Goal: Check status: Check status

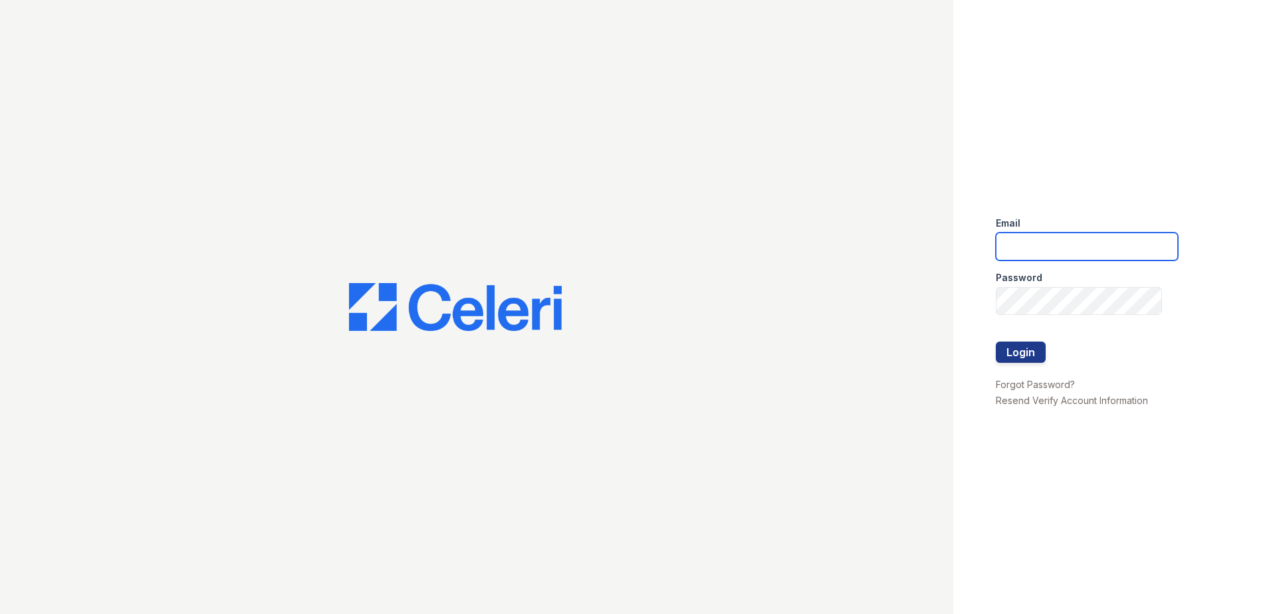
click at [1027, 247] on input "email" at bounding box center [1087, 247] width 182 height 28
click at [1057, 247] on input "email" at bounding box center [1087, 247] width 182 height 28
type input "8"
click at [1057, 248] on input "888" at bounding box center [1087, 247] width 182 height 28
drag, startPoint x: 1058, startPoint y: 245, endPoint x: 1050, endPoint y: 269, distance: 25.9
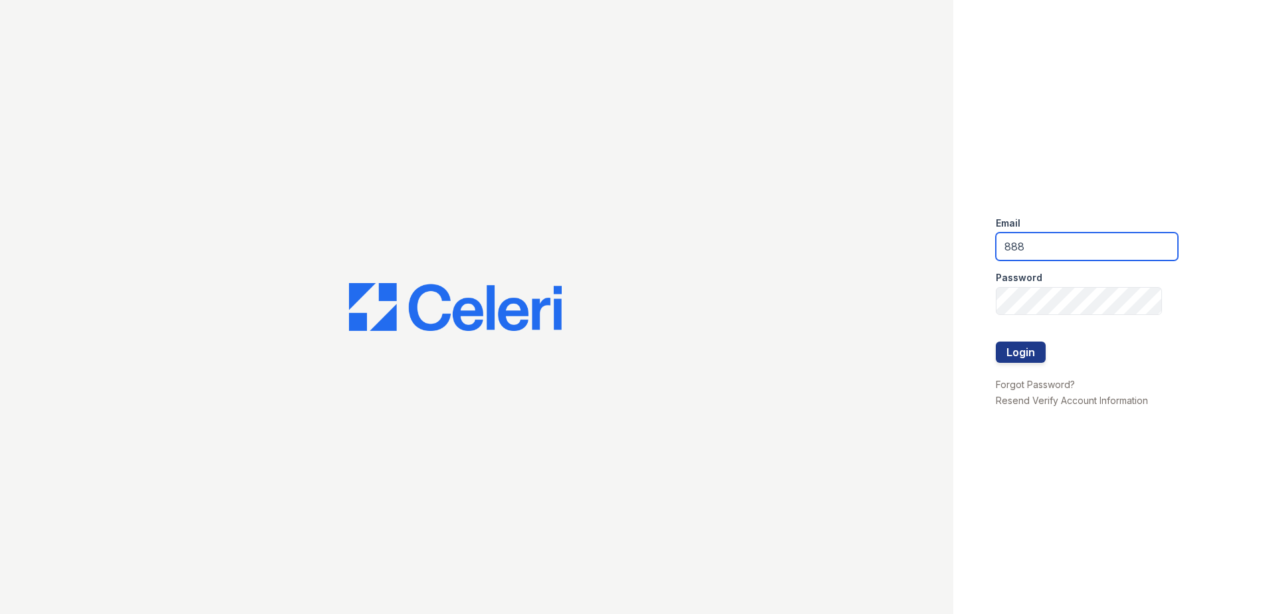
click at [953, 241] on div "Email 888 Password Login Forgot Password? Resend Verify Account Information" at bounding box center [635, 307] width 1271 height 614
paste input "atgrandhopepark@trinity-pm.com"
type input "888atgrandhopepark@trinity-pm.com"
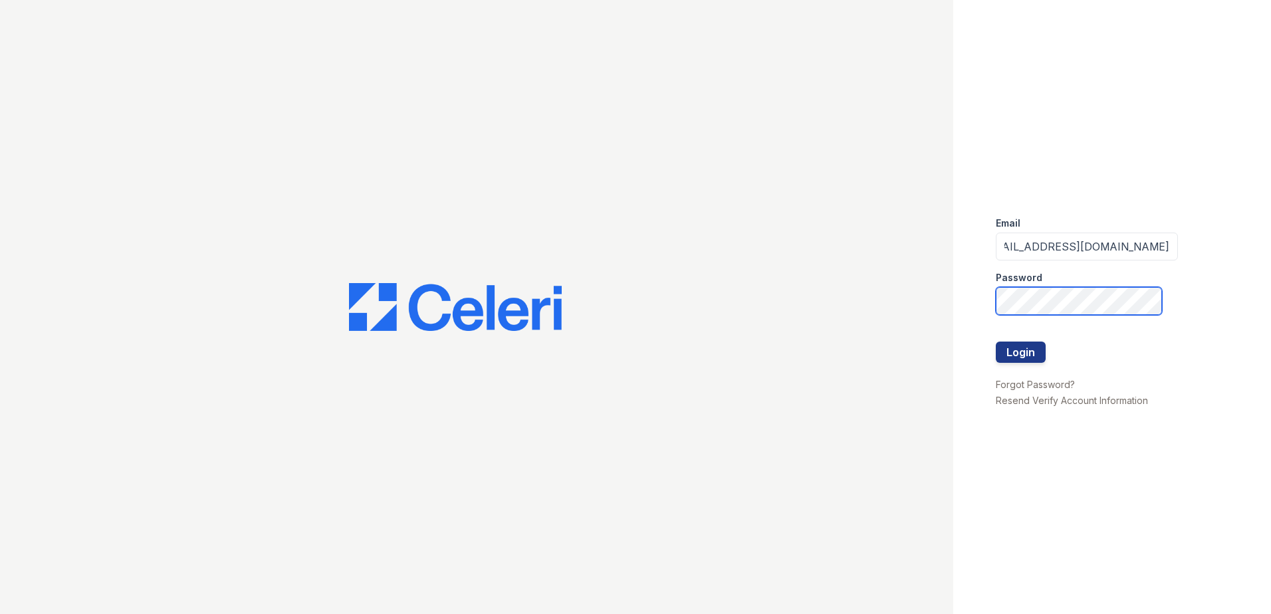
scroll to position [0, 0]
click at [996, 342] on button "Login" at bounding box center [1021, 352] width 50 height 21
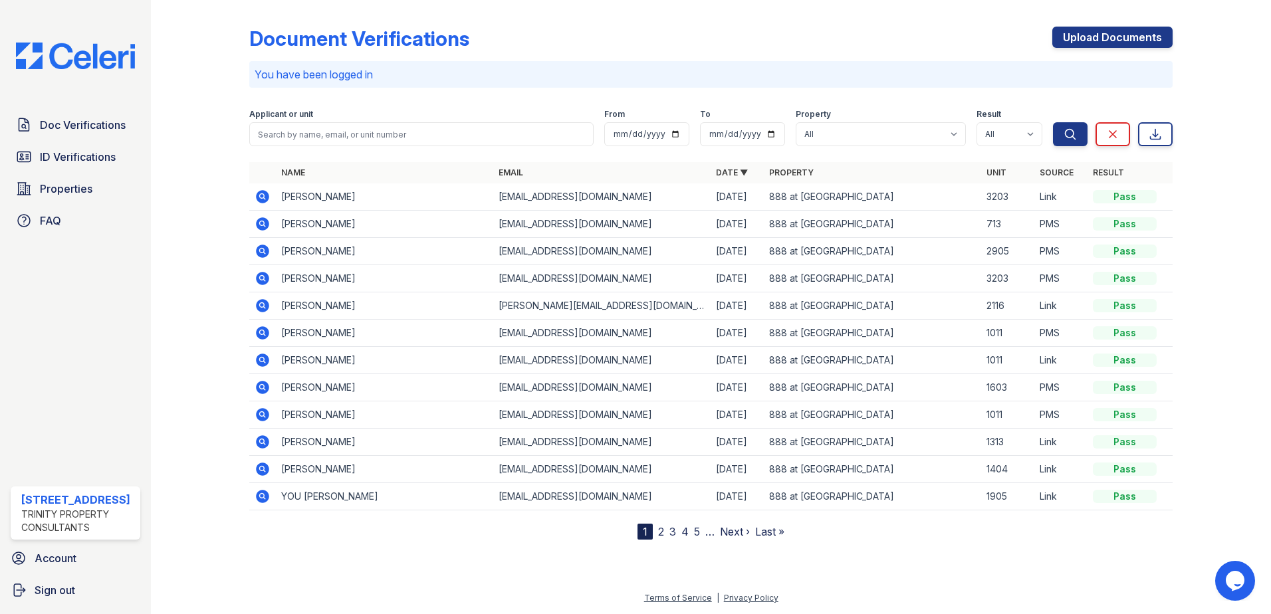
click at [174, 273] on div at bounding box center [210, 272] width 77 height 535
click at [265, 253] on icon at bounding box center [263, 251] width 16 height 16
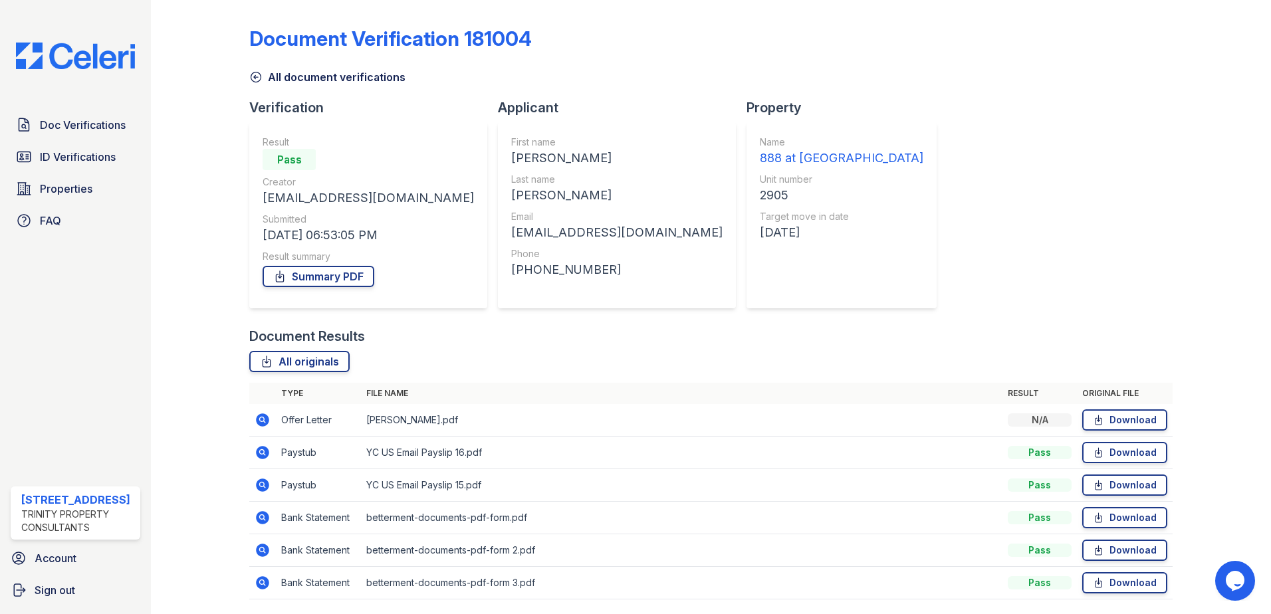
scroll to position [44, 0]
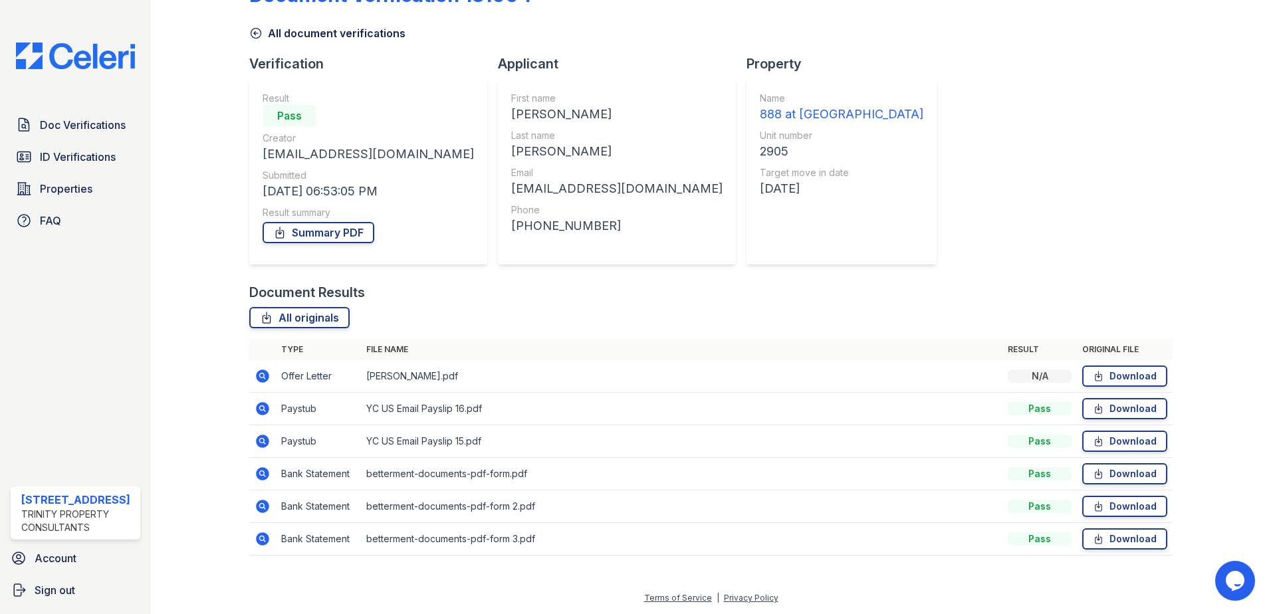
click at [260, 443] on icon at bounding box center [263, 442] width 16 height 16
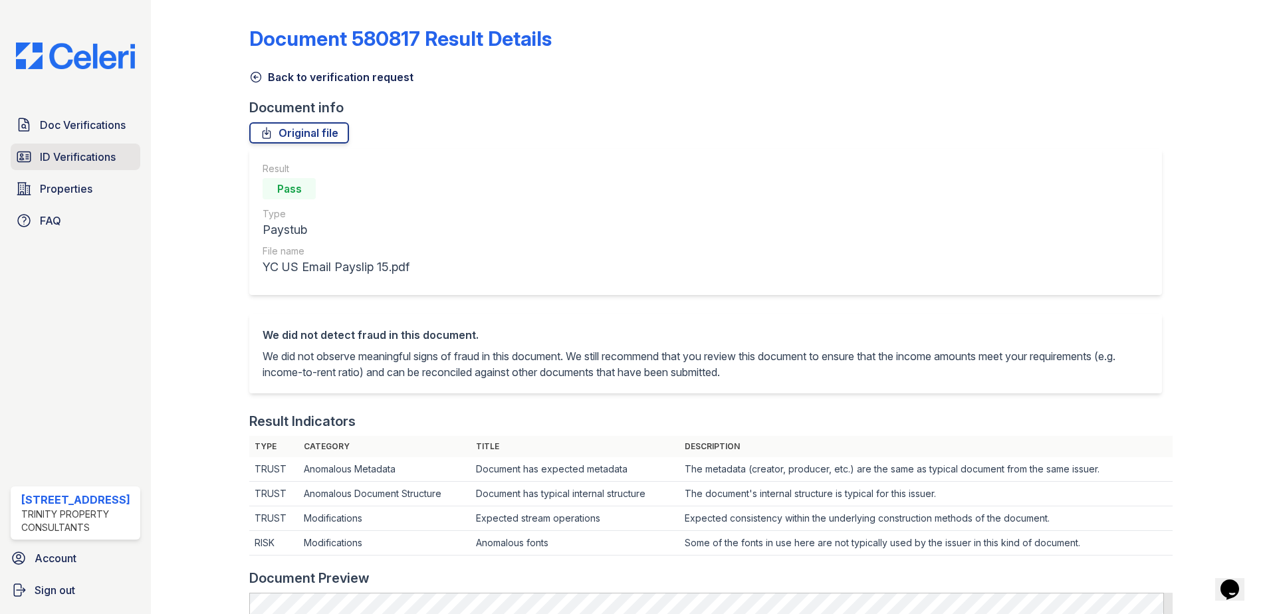
click at [73, 154] on span "ID Verifications" at bounding box center [78, 157] width 76 height 16
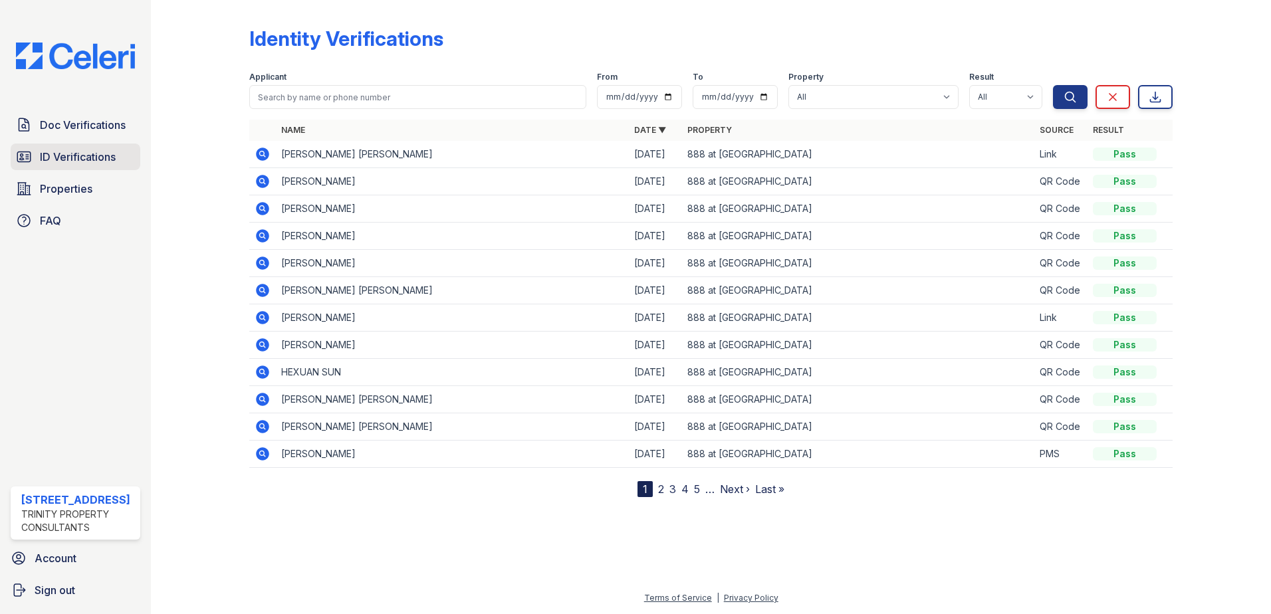
click at [41, 148] on link "ID Verifications" at bounding box center [76, 157] width 130 height 27
click at [266, 458] on icon at bounding box center [262, 454] width 13 height 13
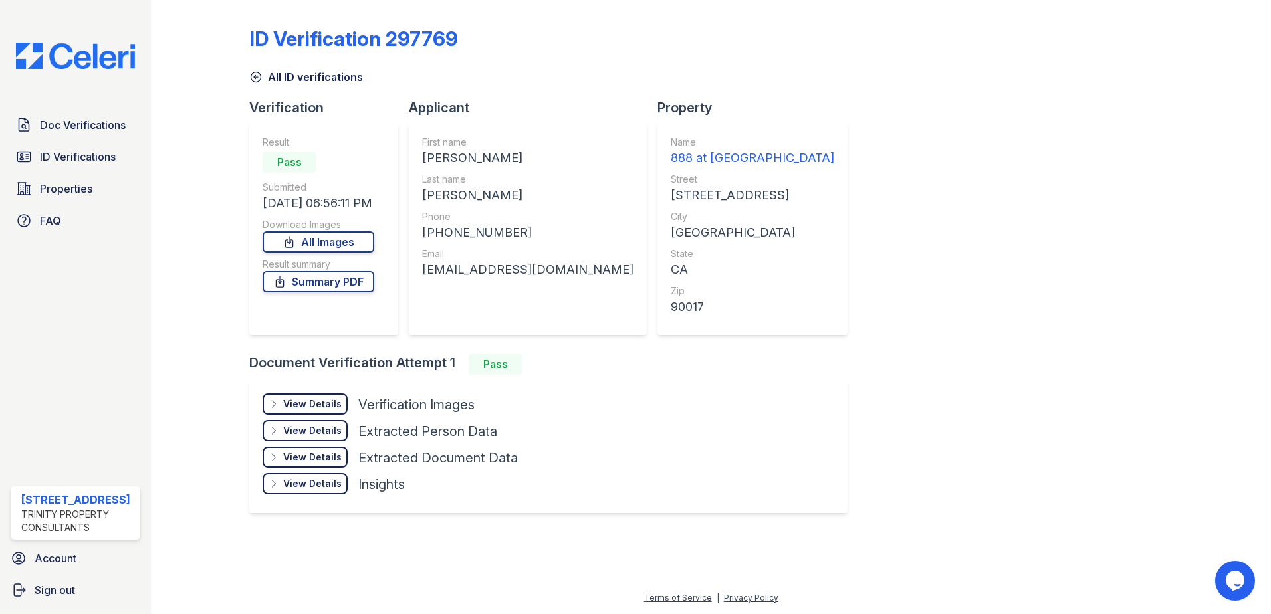
click at [288, 407] on div "View Details" at bounding box center [312, 404] width 59 height 13
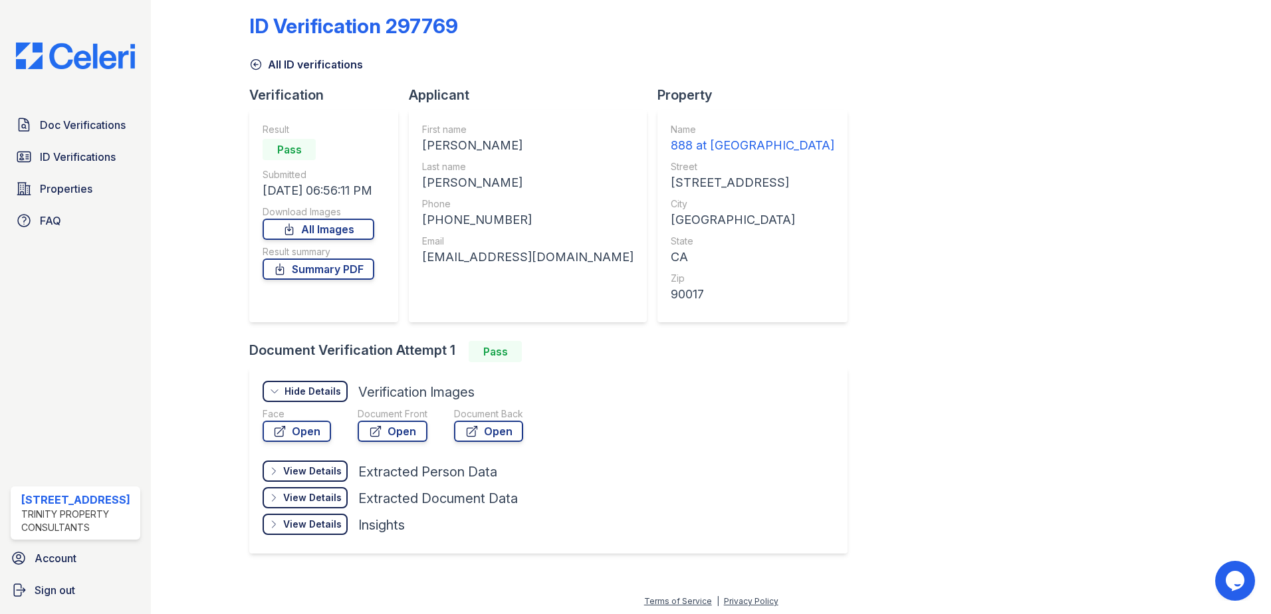
scroll to position [16, 0]
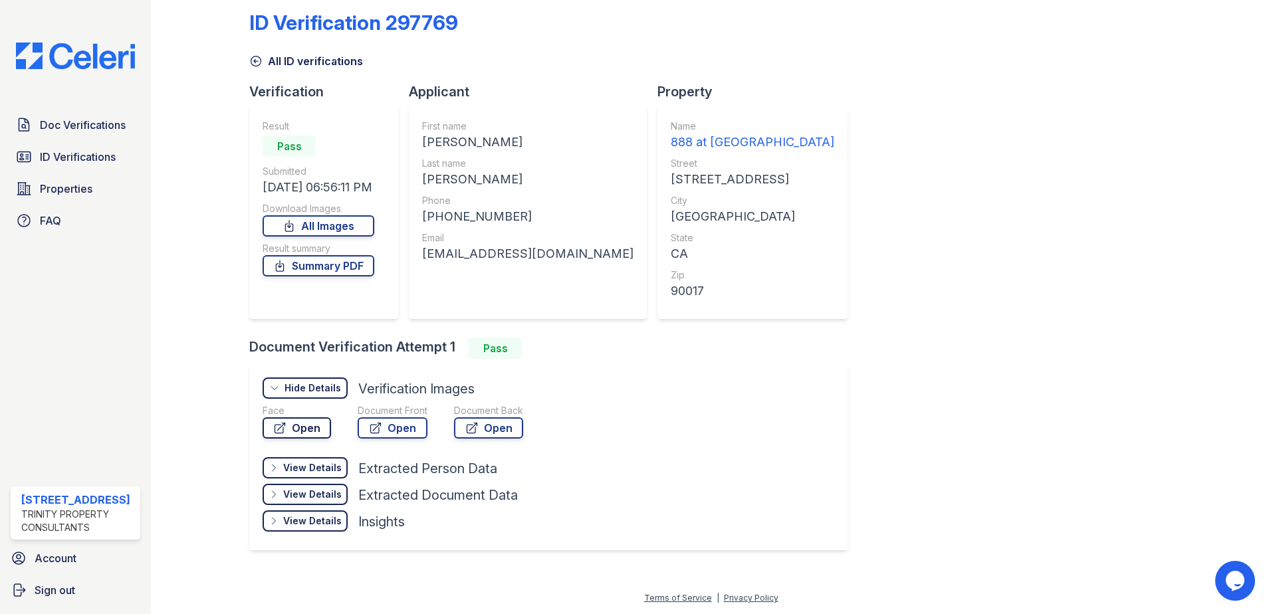
click at [298, 427] on link "Open" at bounding box center [297, 428] width 68 height 21
click at [400, 432] on link "Open" at bounding box center [393, 428] width 70 height 21
click at [362, 233] on link "All Images" at bounding box center [319, 225] width 112 height 21
click at [922, 124] on div "ID Verification 297769 All ID verifications Verification Result Pass Submitted …" at bounding box center [711, 279] width 924 height 580
click at [336, 263] on link "Summary PDF" at bounding box center [319, 265] width 112 height 21
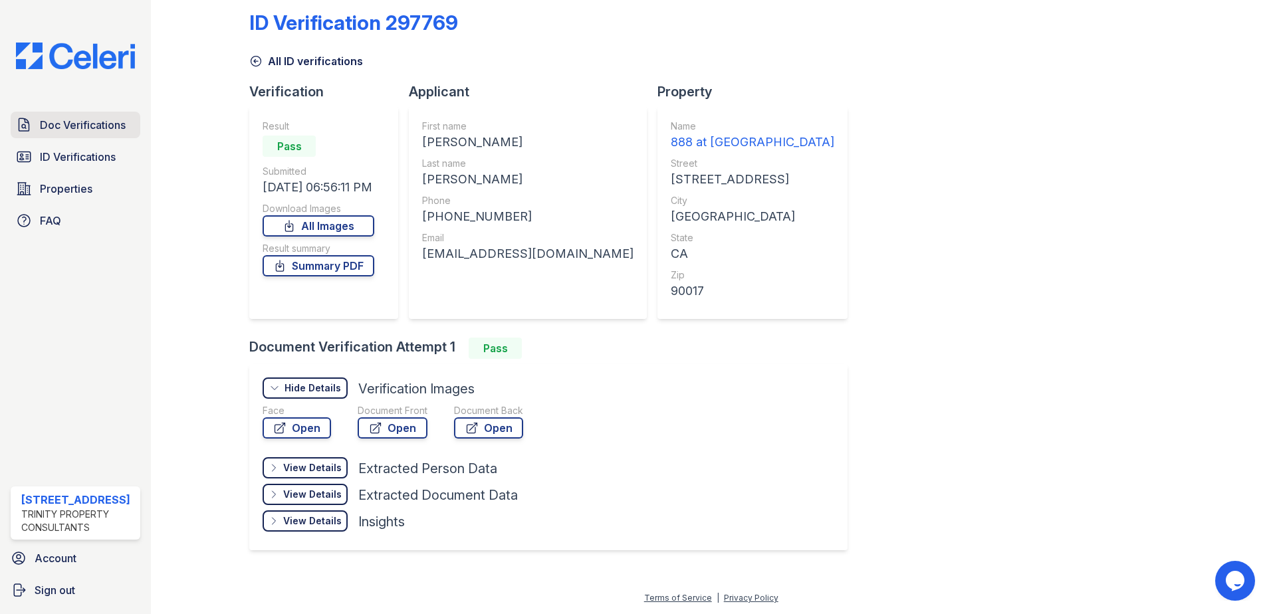
click at [98, 132] on span "Doc Verifications" at bounding box center [83, 125] width 86 height 16
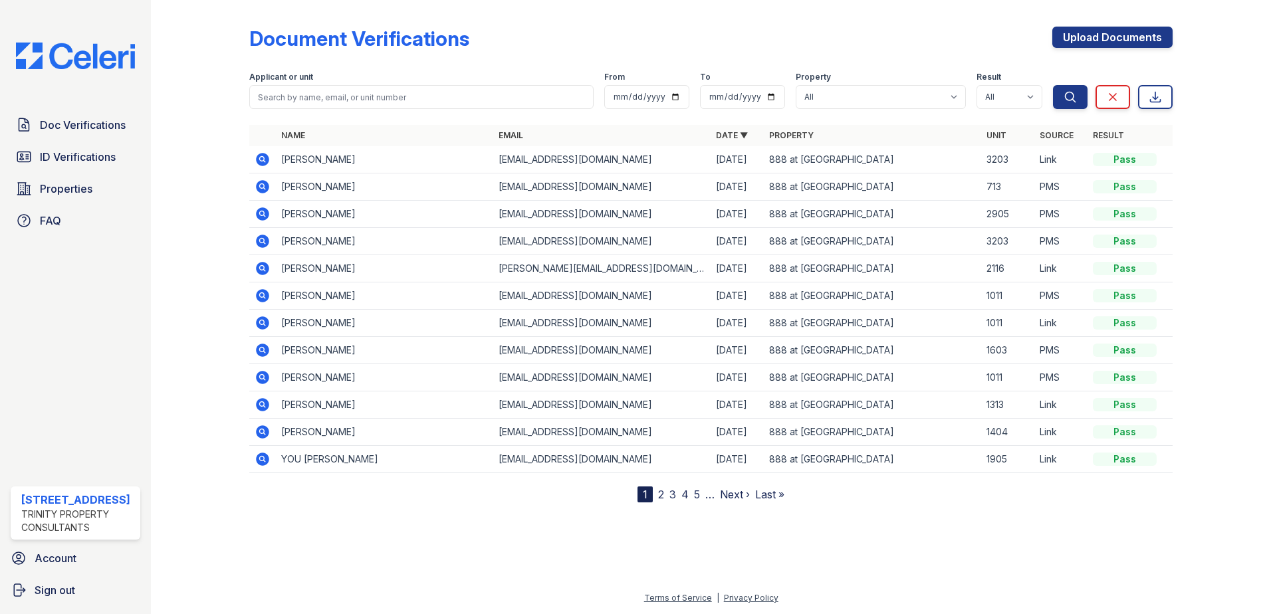
click at [265, 213] on icon at bounding box center [262, 213] width 13 height 13
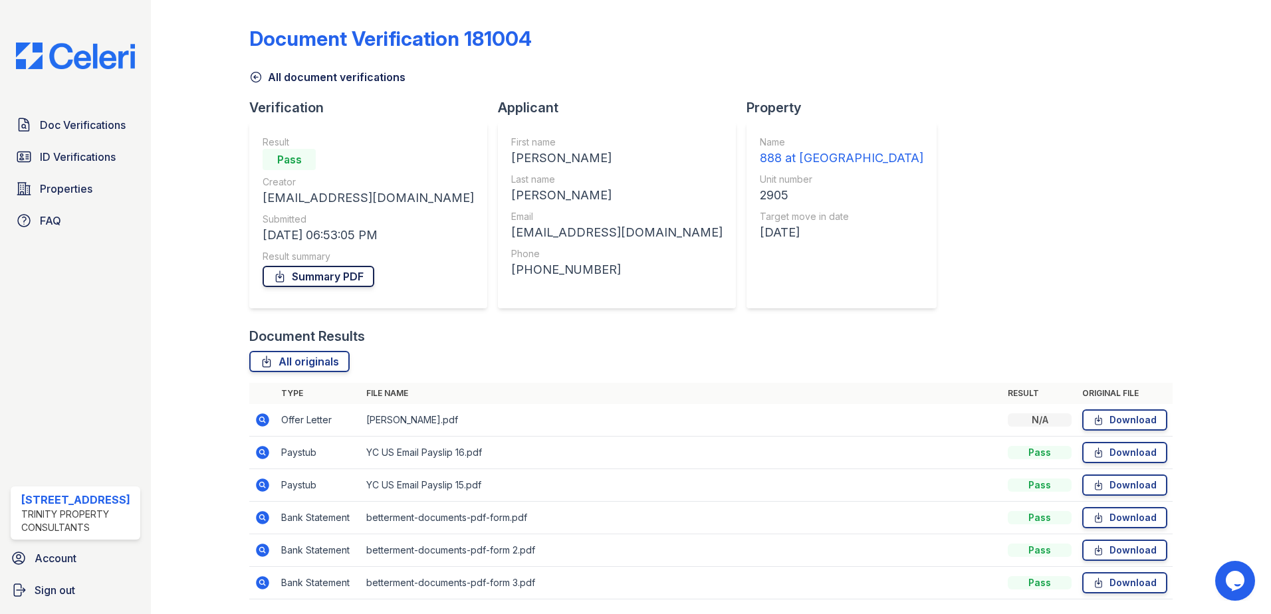
click at [306, 283] on link "Summary PDF" at bounding box center [319, 276] width 112 height 21
click at [961, 205] on div "Document Verification 181004 All document verifications Verification Result Pas…" at bounding box center [711, 309] width 924 height 608
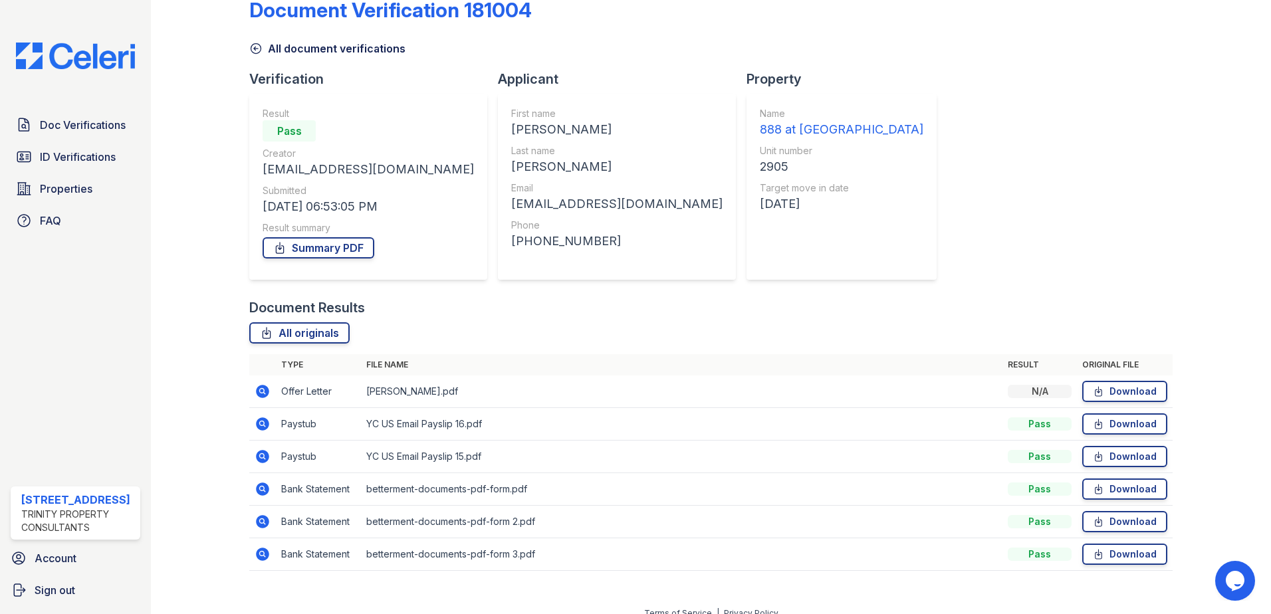
scroll to position [44, 0]
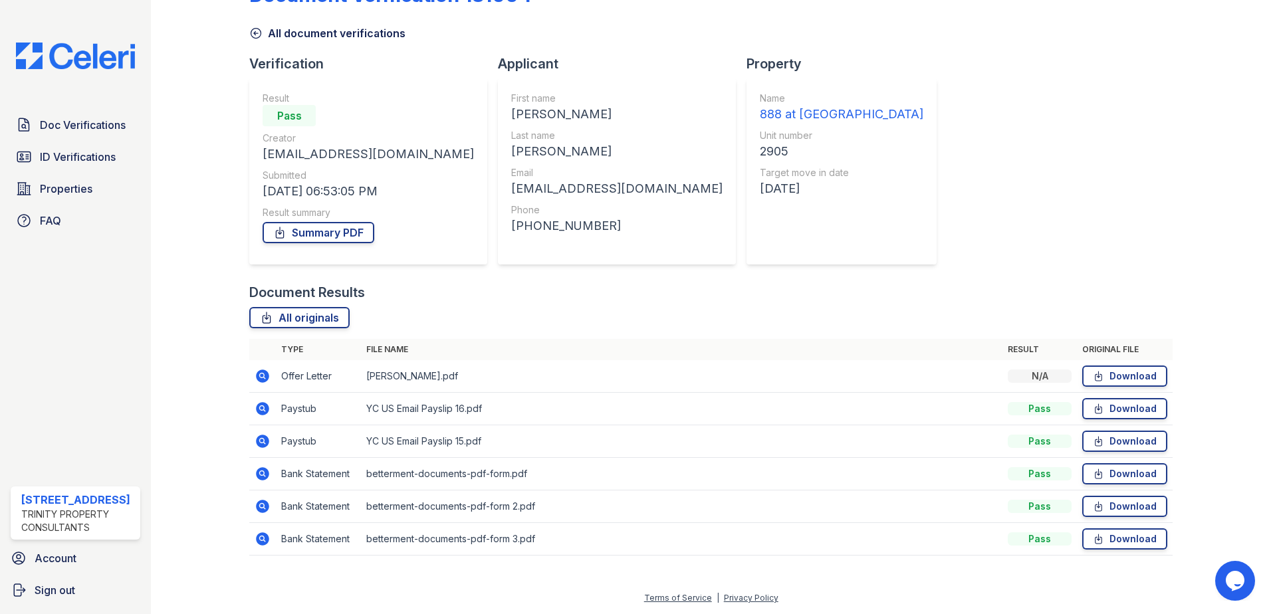
click at [267, 476] on icon at bounding box center [262, 473] width 13 height 13
